Goal: Task Accomplishment & Management: Complete application form

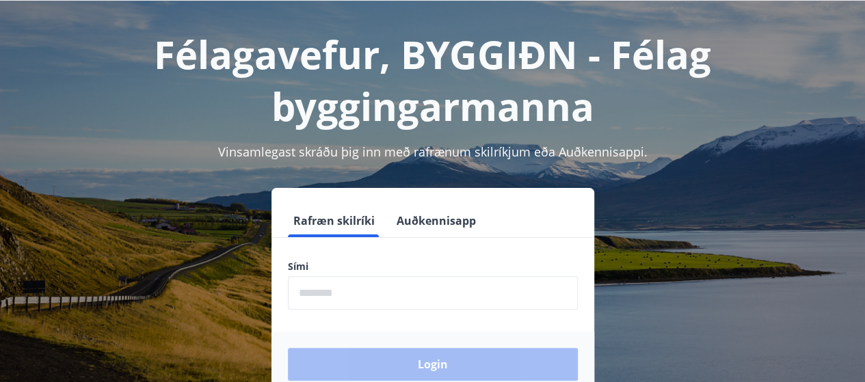
scroll to position [169, 0]
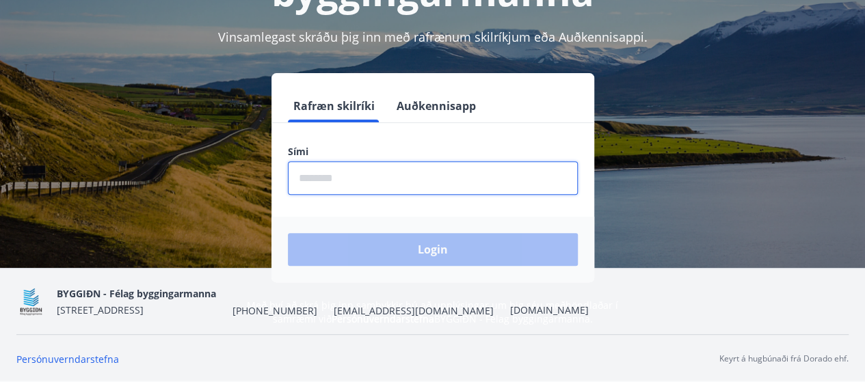
click at [478, 180] on input "phone" at bounding box center [433, 178] width 290 height 34
type input "********"
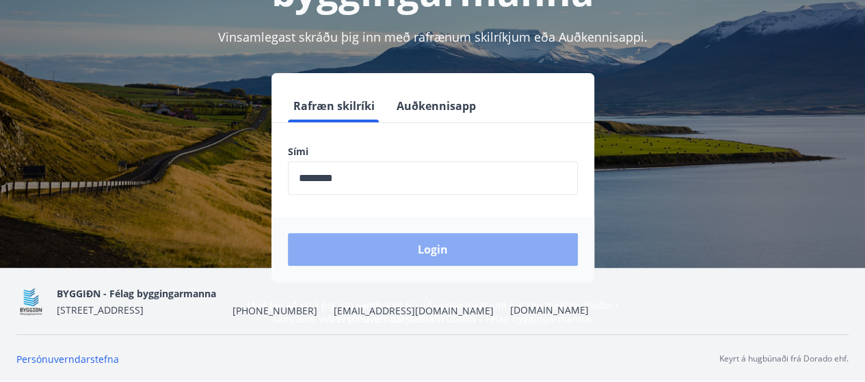
click at [436, 248] on button "Login" at bounding box center [433, 249] width 290 height 33
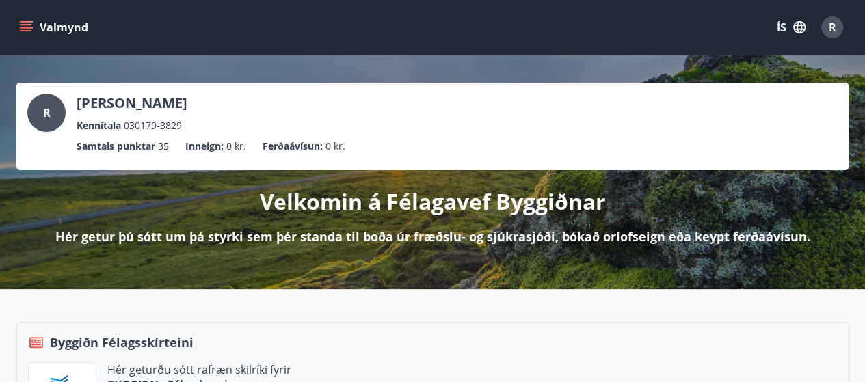
click at [71, 24] on button "Valmynd" at bounding box center [54, 27] width 77 height 25
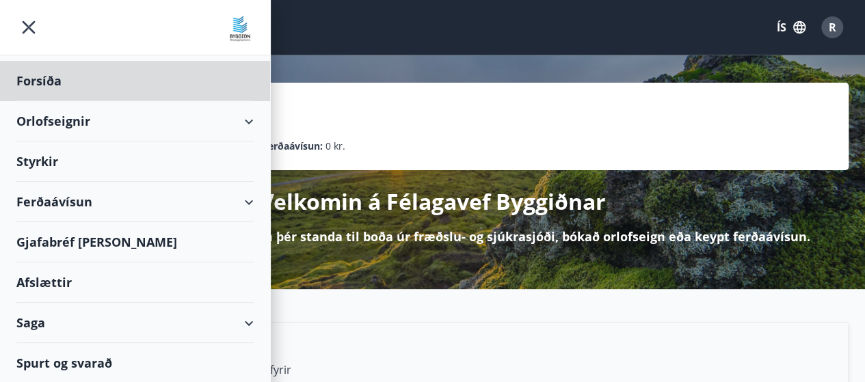
click at [46, 101] on div "Styrkir" at bounding box center [134, 81] width 237 height 40
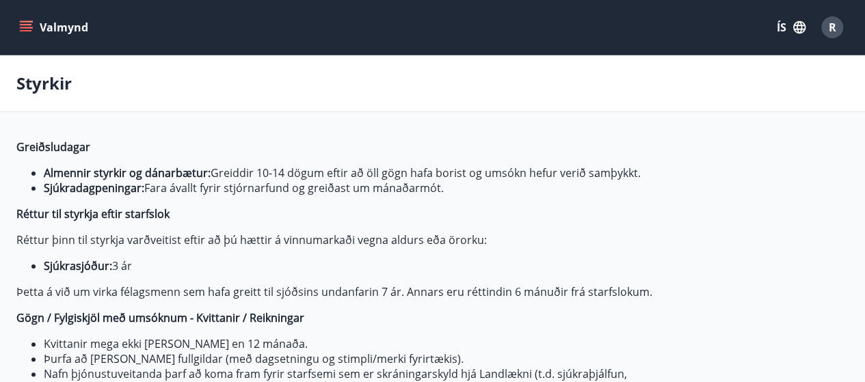
type input "***"
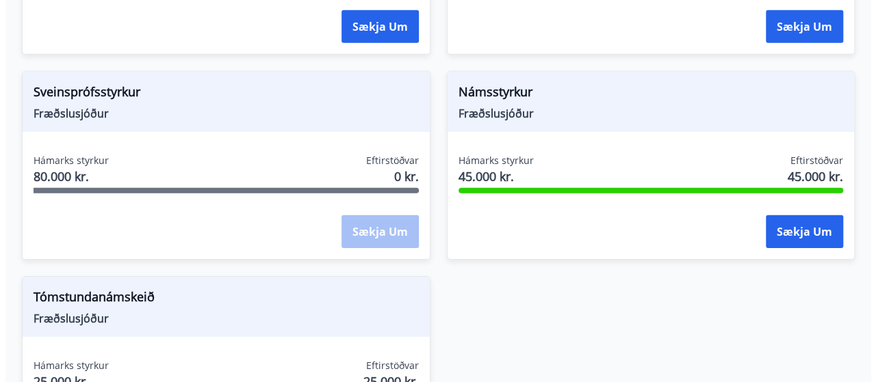
scroll to position [2036, 0]
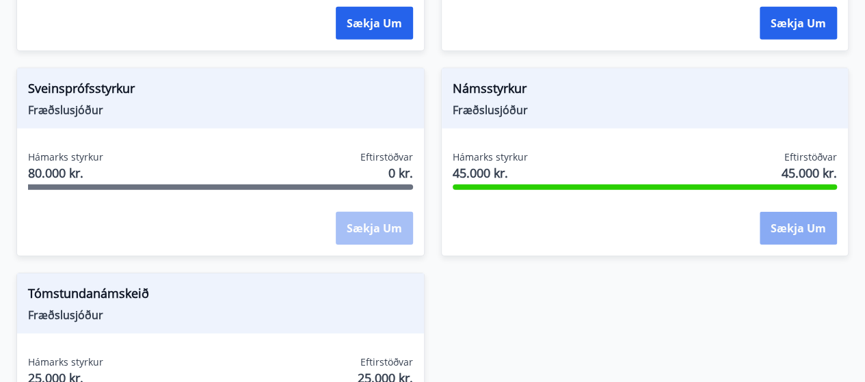
click at [789, 234] on button "Sækja um" at bounding box center [798, 228] width 77 height 33
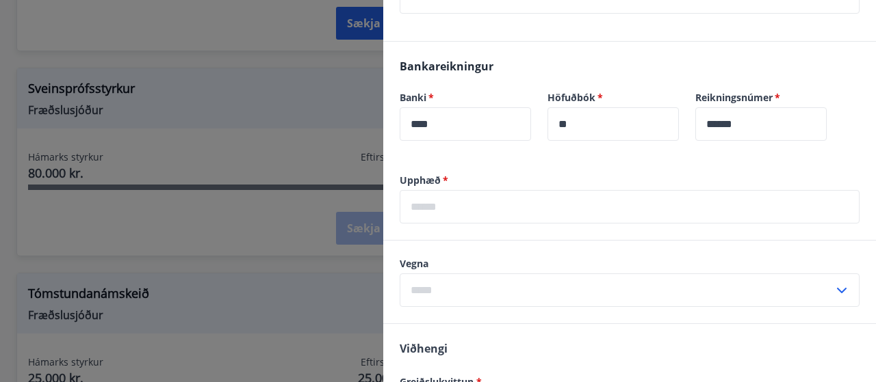
scroll to position [410, 0]
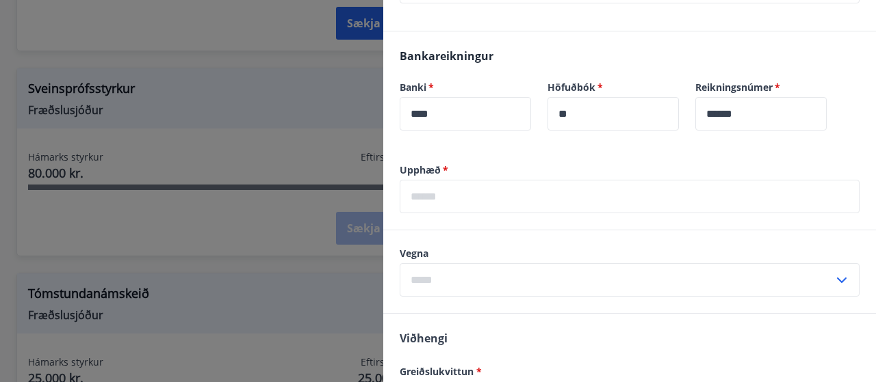
click at [500, 195] on input "text" at bounding box center [629, 197] width 460 height 34
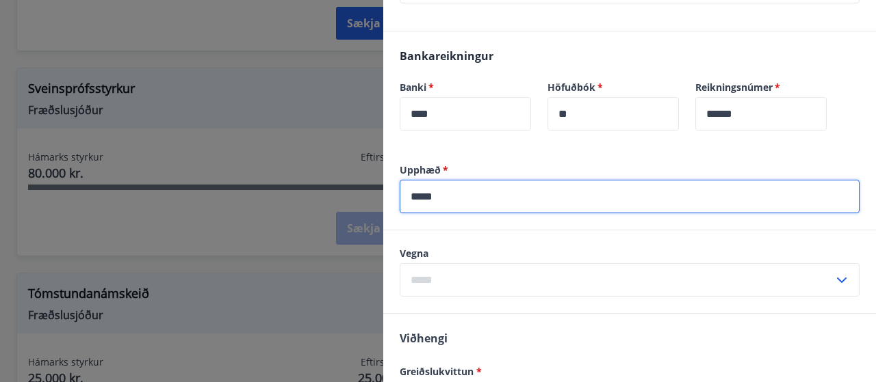
type input "*****"
click at [603, 270] on input "text" at bounding box center [616, 280] width 434 height 34
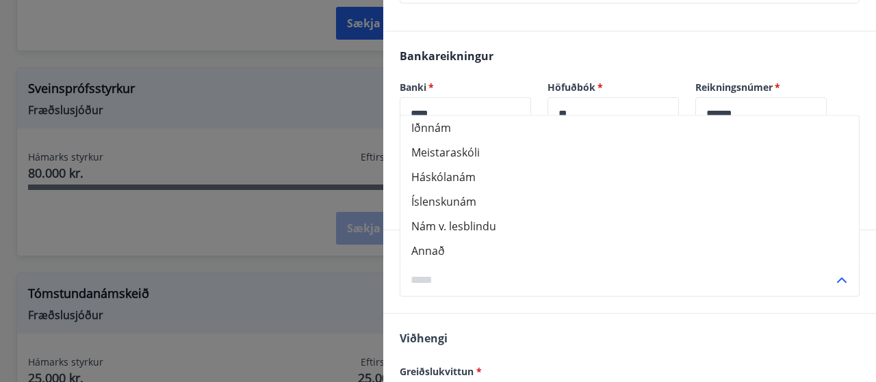
click at [513, 157] on li "Meistaraskóli" at bounding box center [629, 152] width 458 height 25
type input "**********"
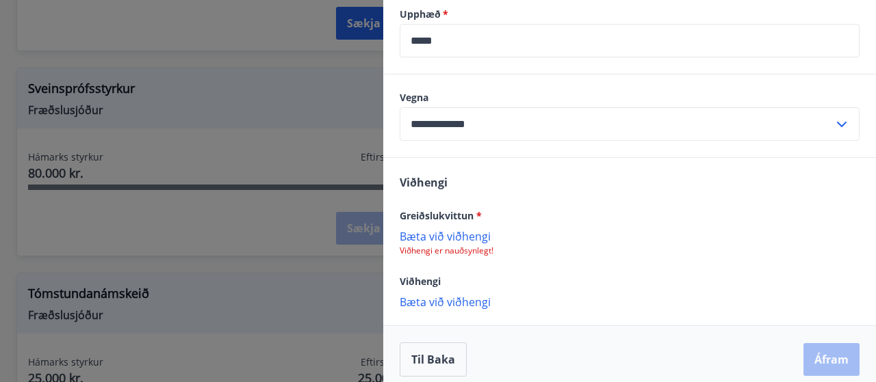
scroll to position [576, 0]
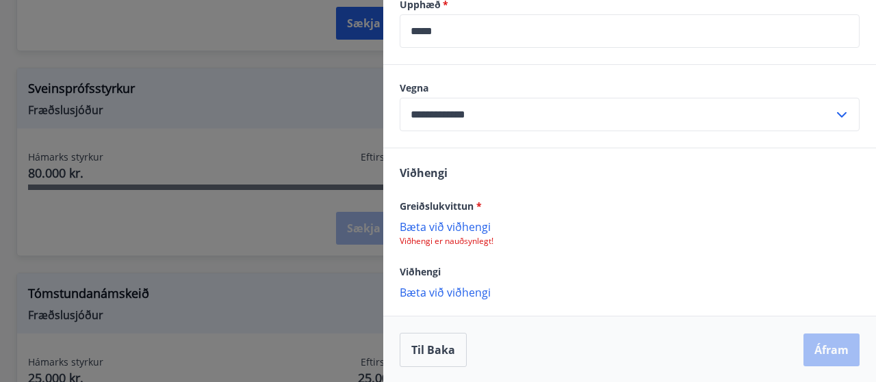
click at [451, 226] on p "Bæta við viðhengi" at bounding box center [629, 227] width 460 height 14
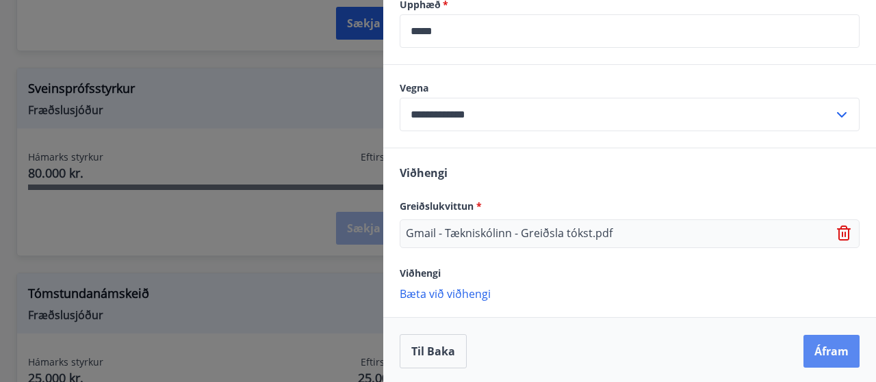
click at [817, 347] on button "Áfram" at bounding box center [831, 351] width 56 height 33
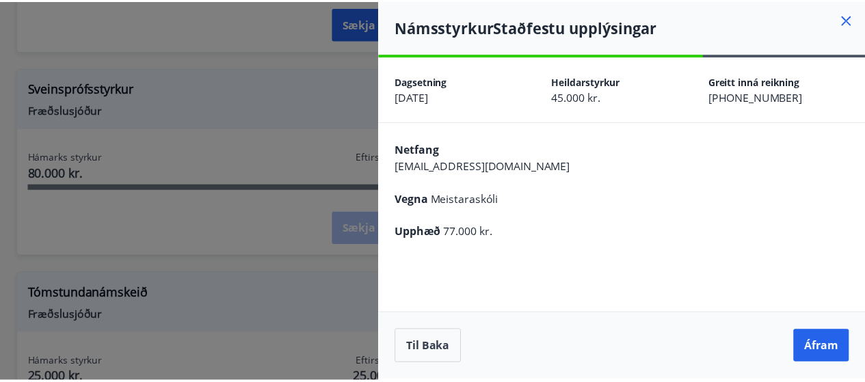
scroll to position [0, 0]
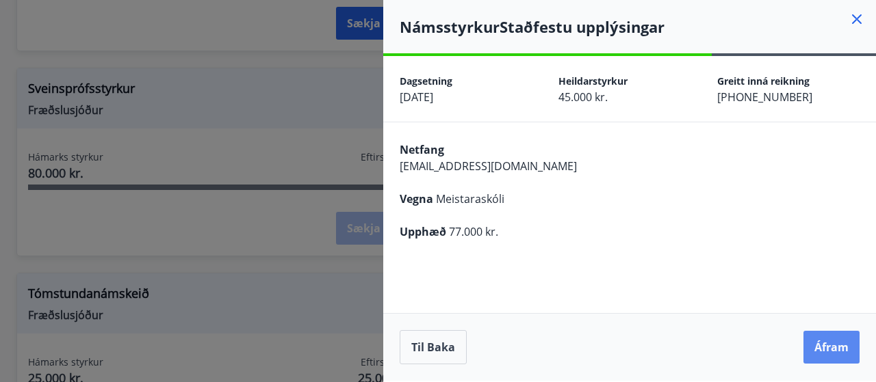
click at [829, 350] on button "Áfram" at bounding box center [831, 347] width 56 height 33
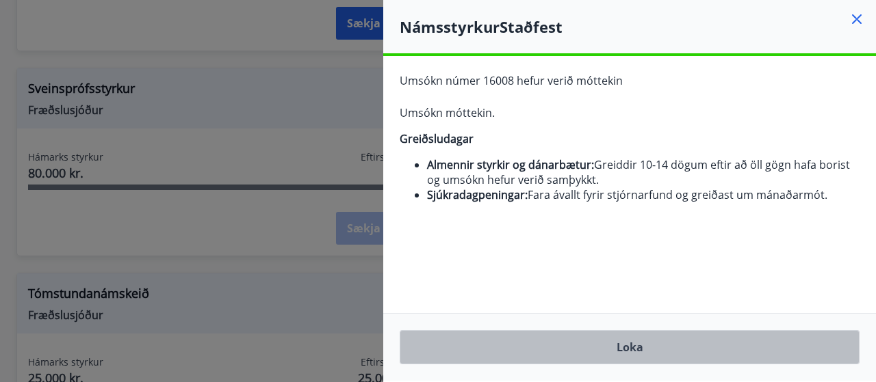
click at [629, 356] on button "Loka" at bounding box center [629, 347] width 460 height 34
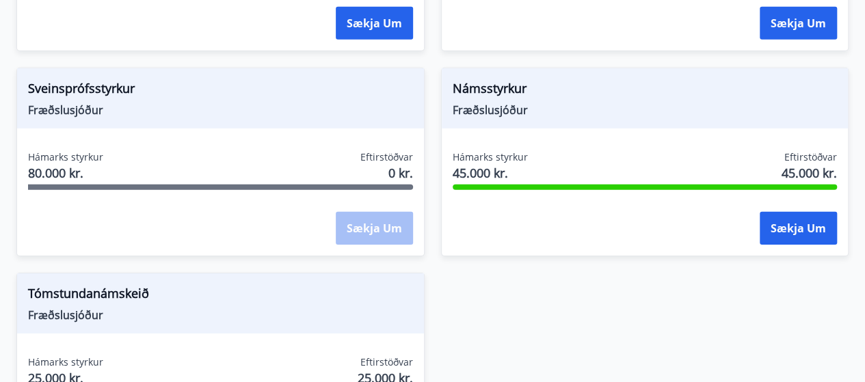
click at [373, 218] on div "Sækja um" at bounding box center [374, 229] width 77 height 34
click at [268, 154] on div "Hámarks styrkur 80.000 kr. Eftirstöðvar 0 kr." at bounding box center [220, 167] width 385 height 34
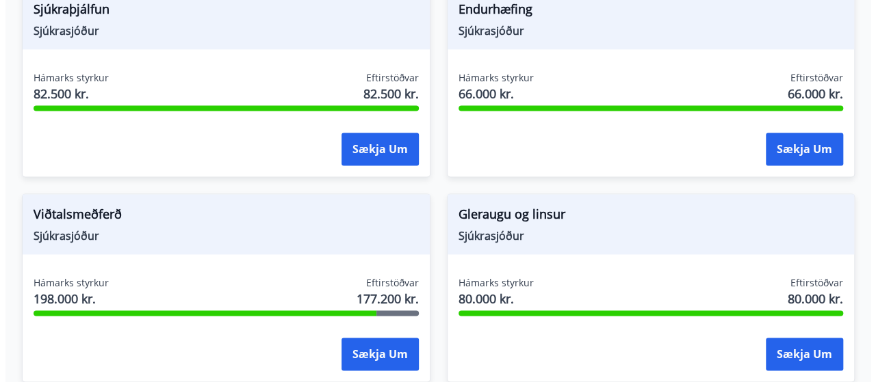
scroll to position [873, 0]
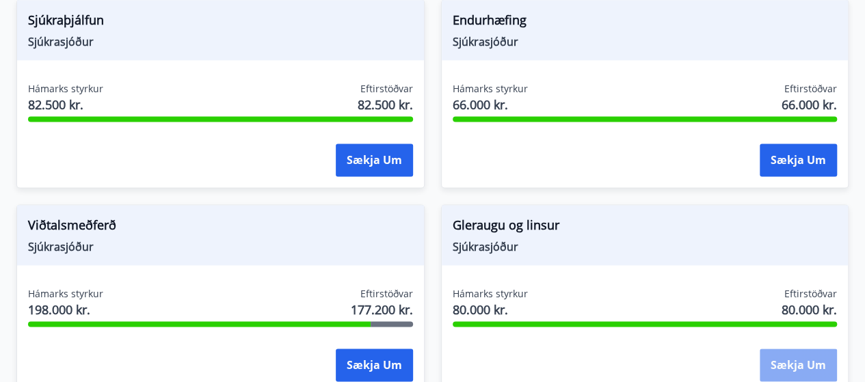
click at [810, 365] on button "Sækja um" at bounding box center [798, 365] width 77 height 33
